Goal: Communication & Community: Answer question/provide support

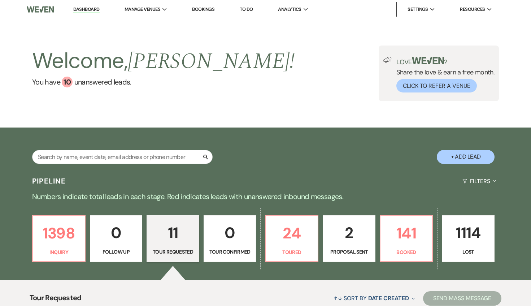
select select "2"
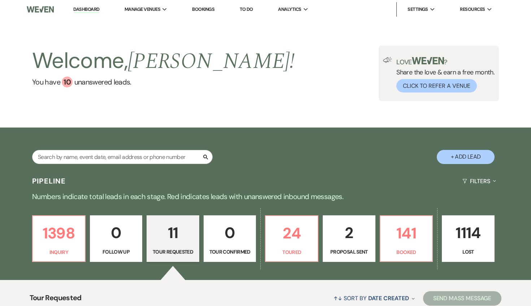
select select "2"
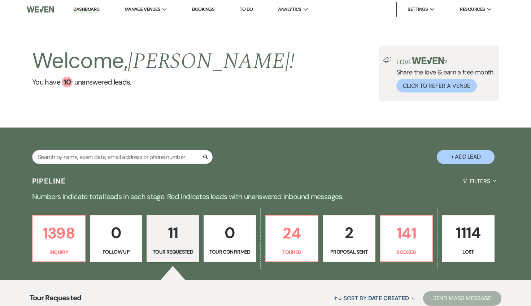
select select "2"
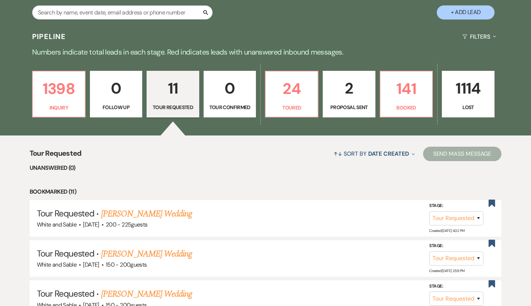
scroll to position [145, 0]
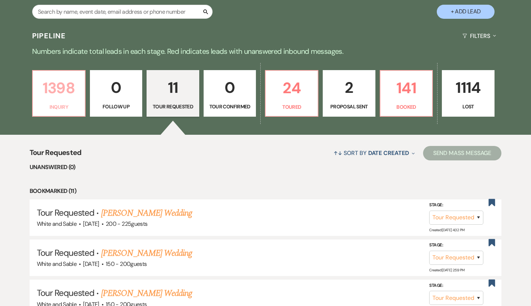
click at [64, 114] on link "1398 Inquiry" at bounding box center [58, 93] width 53 height 47
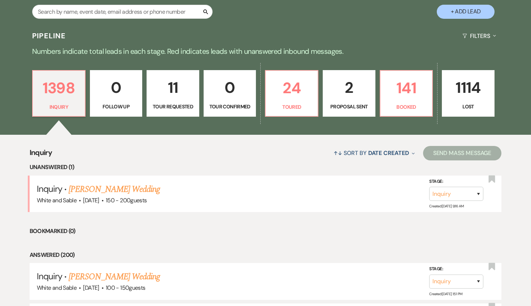
click at [177, 104] on p "Tour Requested" at bounding box center [172, 107] width 43 height 8
select select "2"
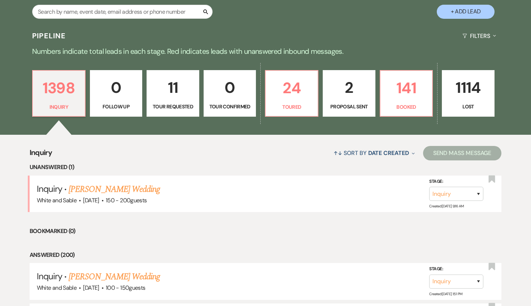
select select "2"
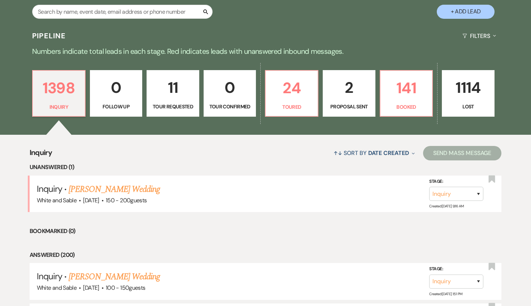
select select "2"
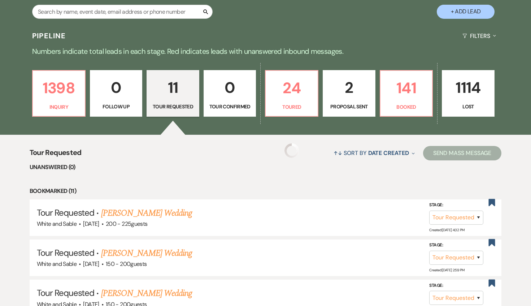
select select "2"
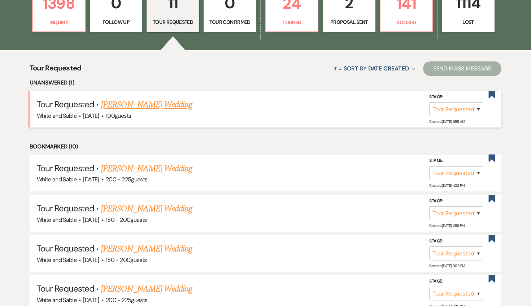
scroll to position [231, 0]
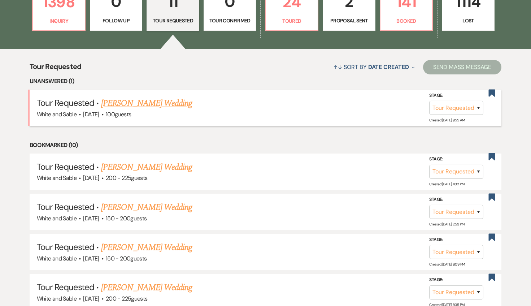
click at [136, 105] on link "[PERSON_NAME] Wedding" at bounding box center [146, 103] width 91 height 13
select select "2"
select select "5"
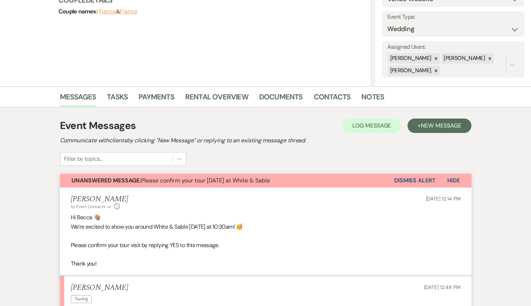
scroll to position [259, 0]
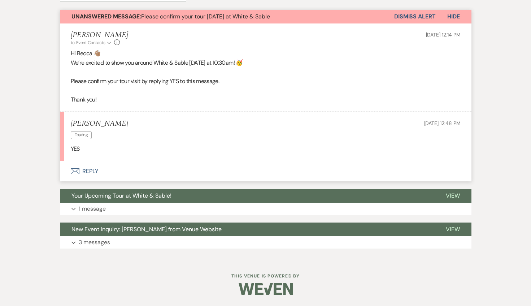
click at [111, 170] on button "Envelope Reply" at bounding box center [266, 171] width 412 height 20
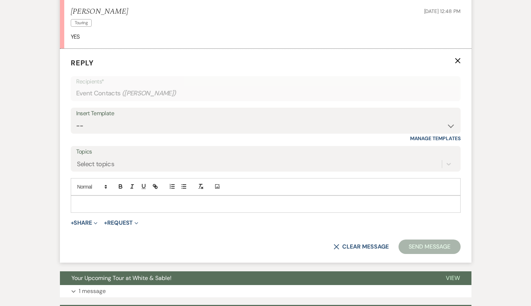
scroll to position [374, 0]
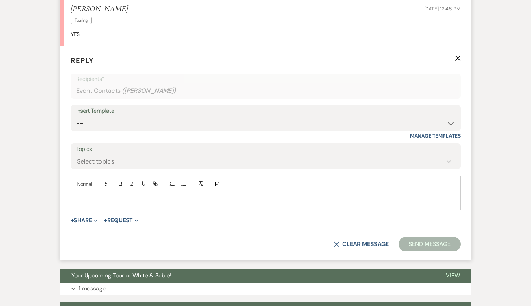
click at [141, 198] on p at bounding box center [266, 202] width 379 height 8
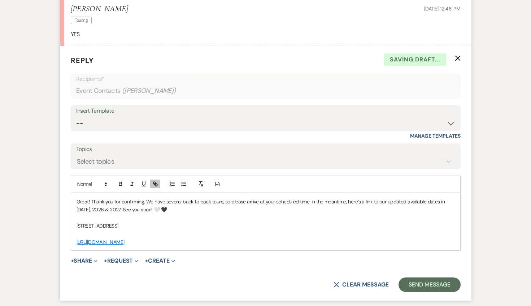
drag, startPoint x: 319, startPoint y: 249, endPoint x: 56, endPoint y: 241, distance: 262.7
click at [56, 241] on div "Messages Tasks Payments Rental Overview Documents Contacts Notes Event Messages…" at bounding box center [265, 93] width 531 height 572
drag, startPoint x: 388, startPoint y: 199, endPoint x: 403, endPoint y: 199, distance: 15.5
click at [403, 199] on p "Great! Thank you for confirming. We have several back to back tours, so please …" at bounding box center [266, 206] width 379 height 16
drag, startPoint x: 437, startPoint y: 202, endPoint x: 386, endPoint y: 198, distance: 51.9
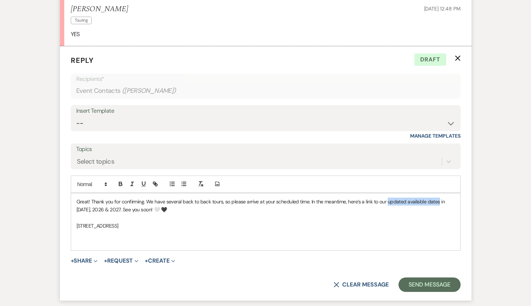
click at [386, 198] on p "Great! Thank you for confirming. We have several back to back tours, so please …" at bounding box center [266, 206] width 379 height 16
click at [133, 183] on icon "button" at bounding box center [132, 184] width 7 height 7
click at [157, 184] on icon "button" at bounding box center [155, 184] width 7 height 7
paste input "[URL][DOMAIN_NAME]"
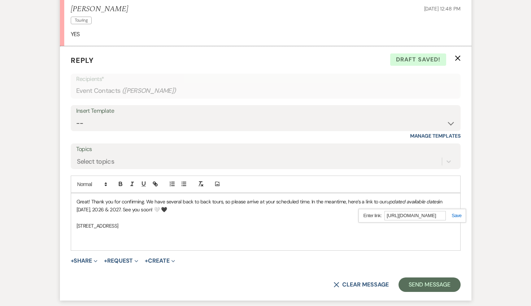
type input "[URL][DOMAIN_NAME]"
click at [456, 215] on link at bounding box center [454, 215] width 16 height 5
click at [120, 183] on icon "button" at bounding box center [120, 184] width 7 height 7
click at [230, 243] on p at bounding box center [266, 242] width 379 height 8
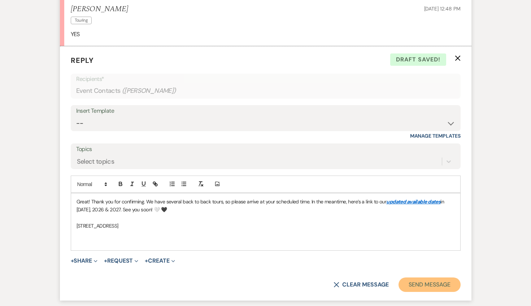
click at [422, 288] on button "Send Message" at bounding box center [430, 284] width 62 height 14
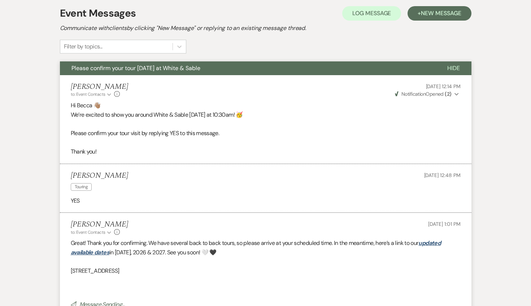
scroll to position [209, 0]
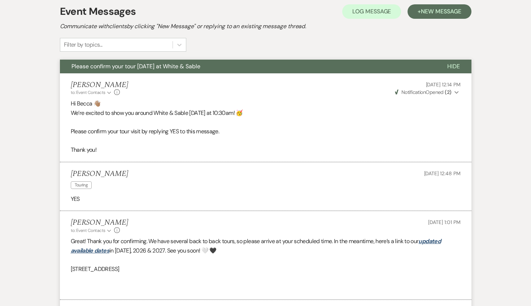
select select "2"
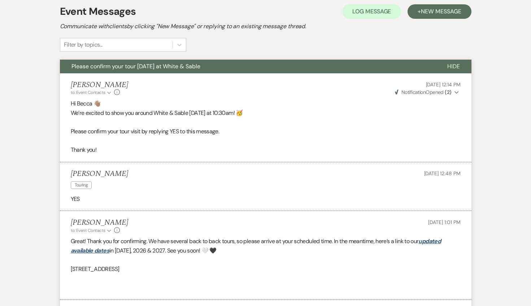
select select "2"
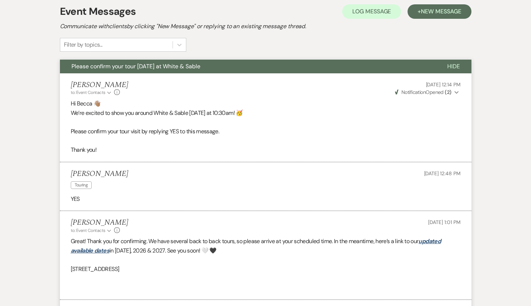
select select "2"
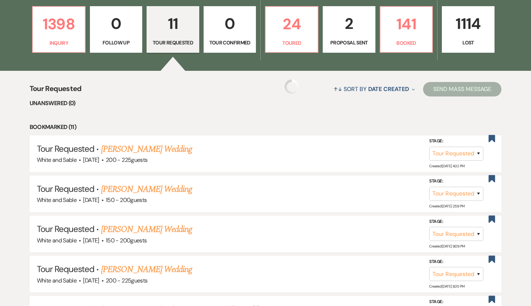
scroll to position [231, 0]
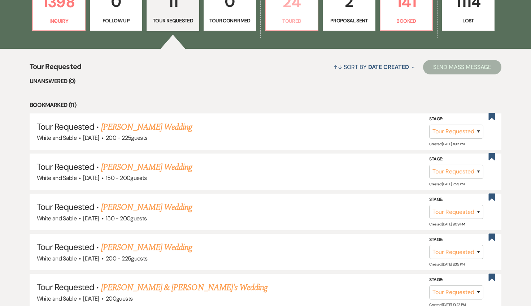
click at [309, 10] on p "24" at bounding box center [291, 2] width 43 height 24
select select "5"
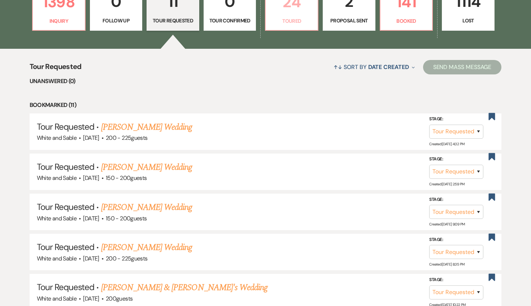
select select "5"
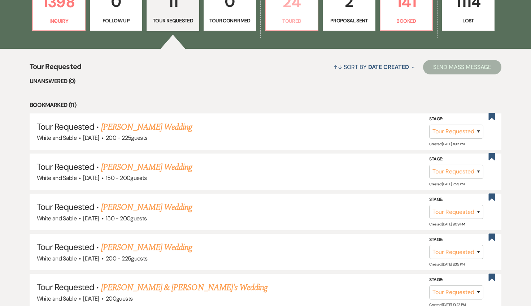
select select "5"
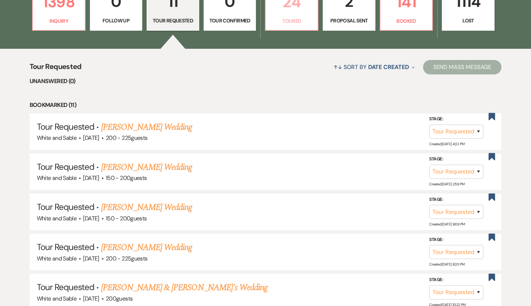
select select "5"
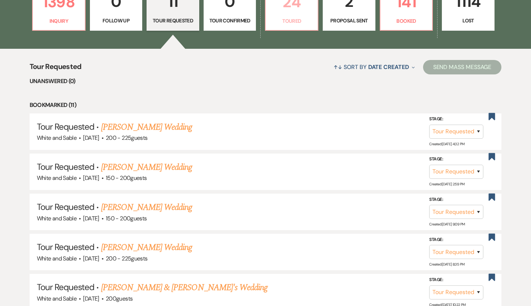
select select "5"
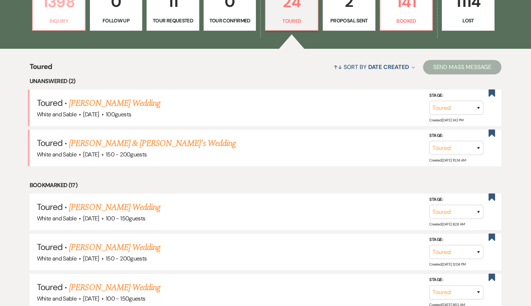
click at [62, 19] on p "Inquiry" at bounding box center [58, 21] width 43 height 8
